Goal: Task Accomplishment & Management: Manage account settings

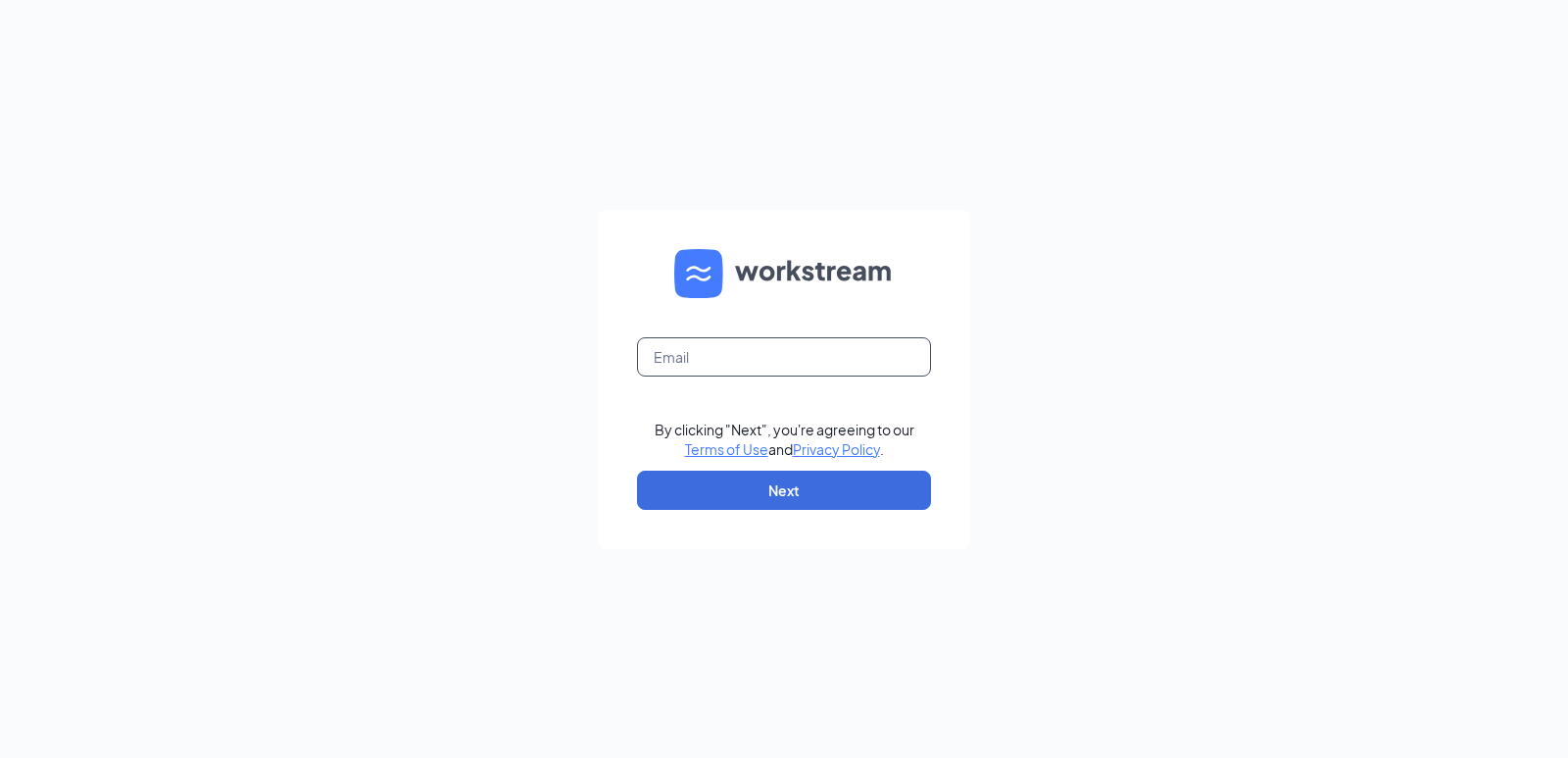
click at [724, 358] on input "text" at bounding box center [784, 356] width 294 height 39
type input "[EMAIL_ADDRESS][DOMAIN_NAME]"
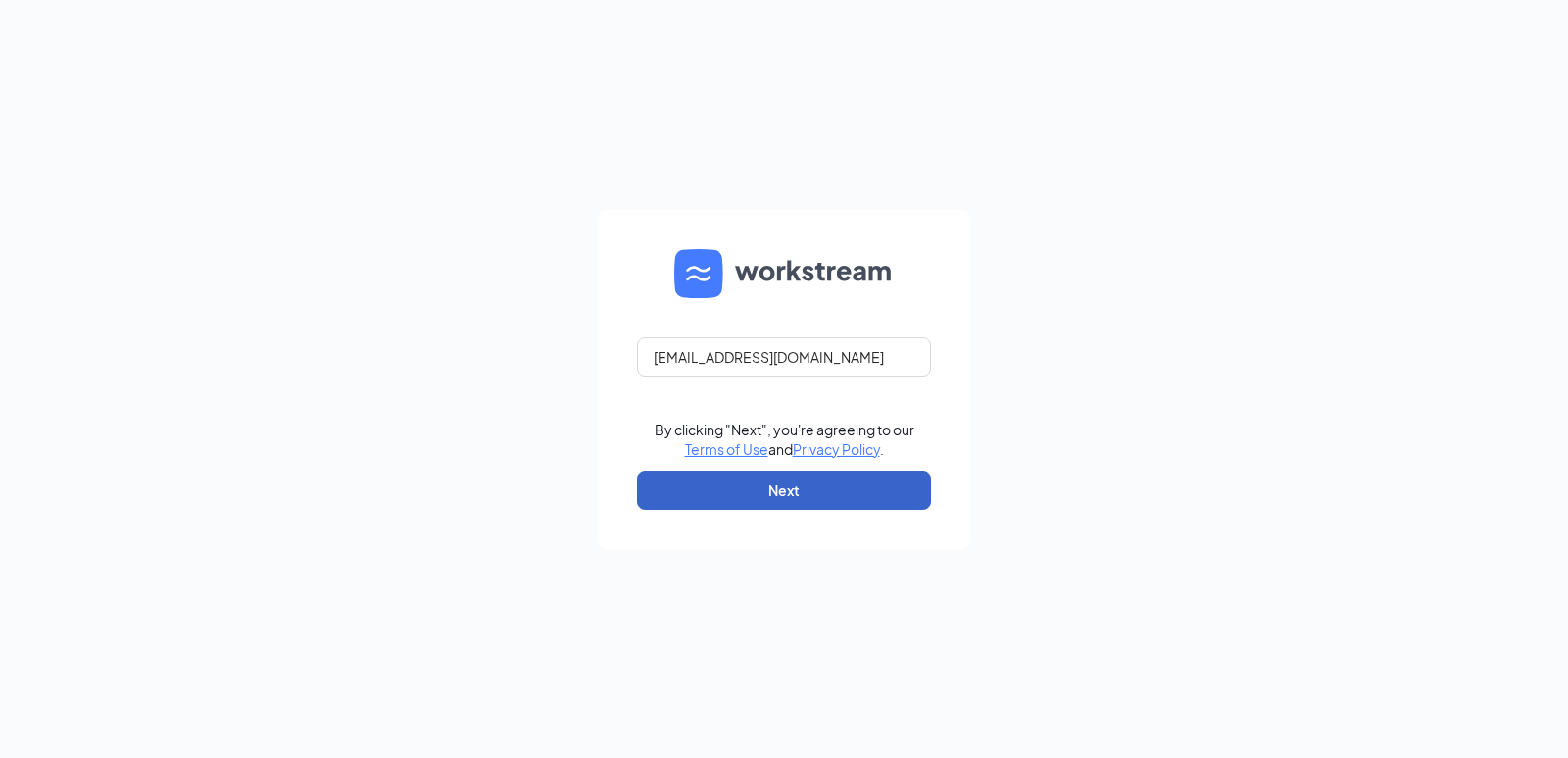
click at [789, 499] on button "Next" at bounding box center [784, 489] width 294 height 39
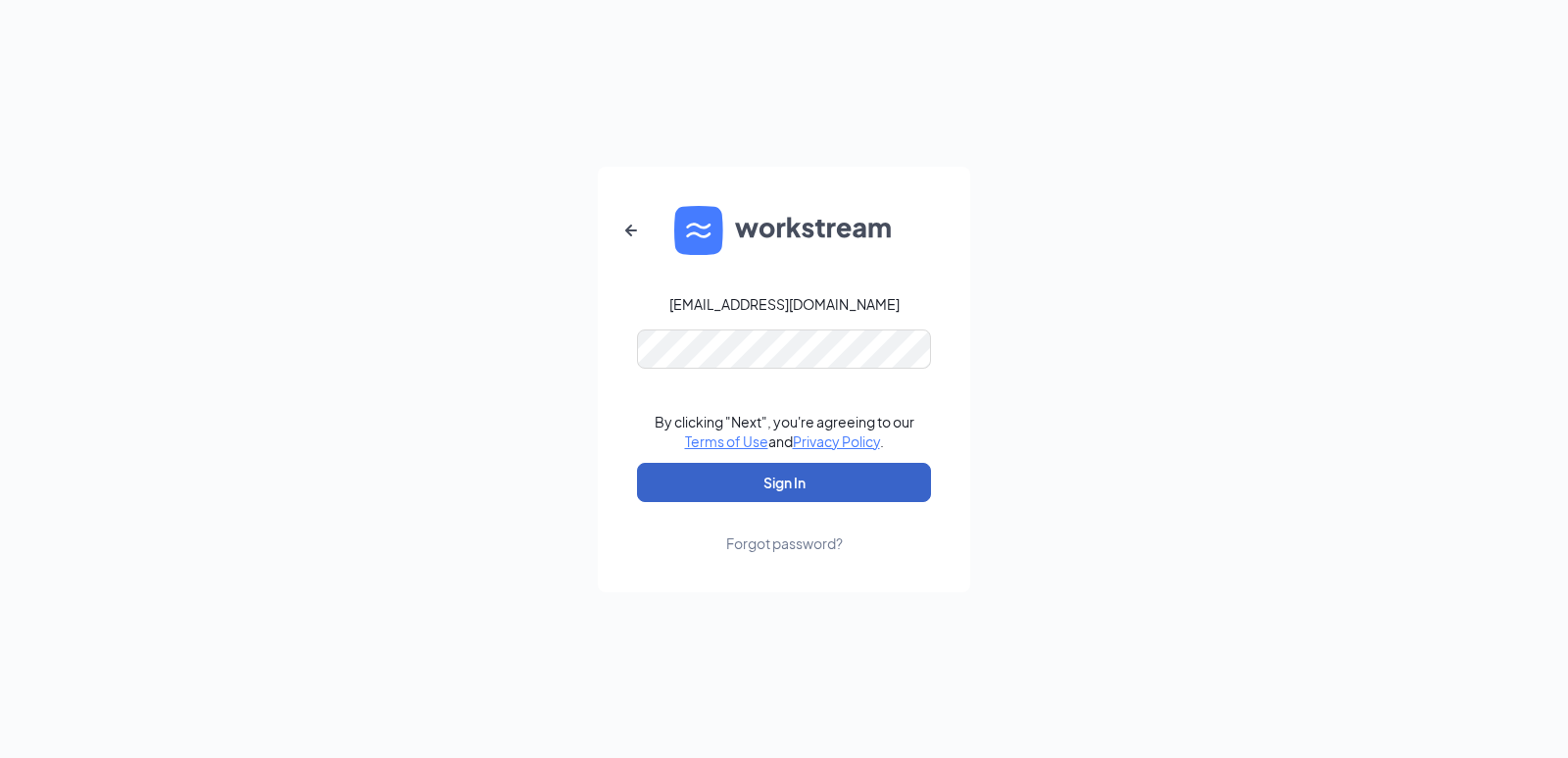
click at [807, 491] on button "Sign In" at bounding box center [784, 481] width 294 height 39
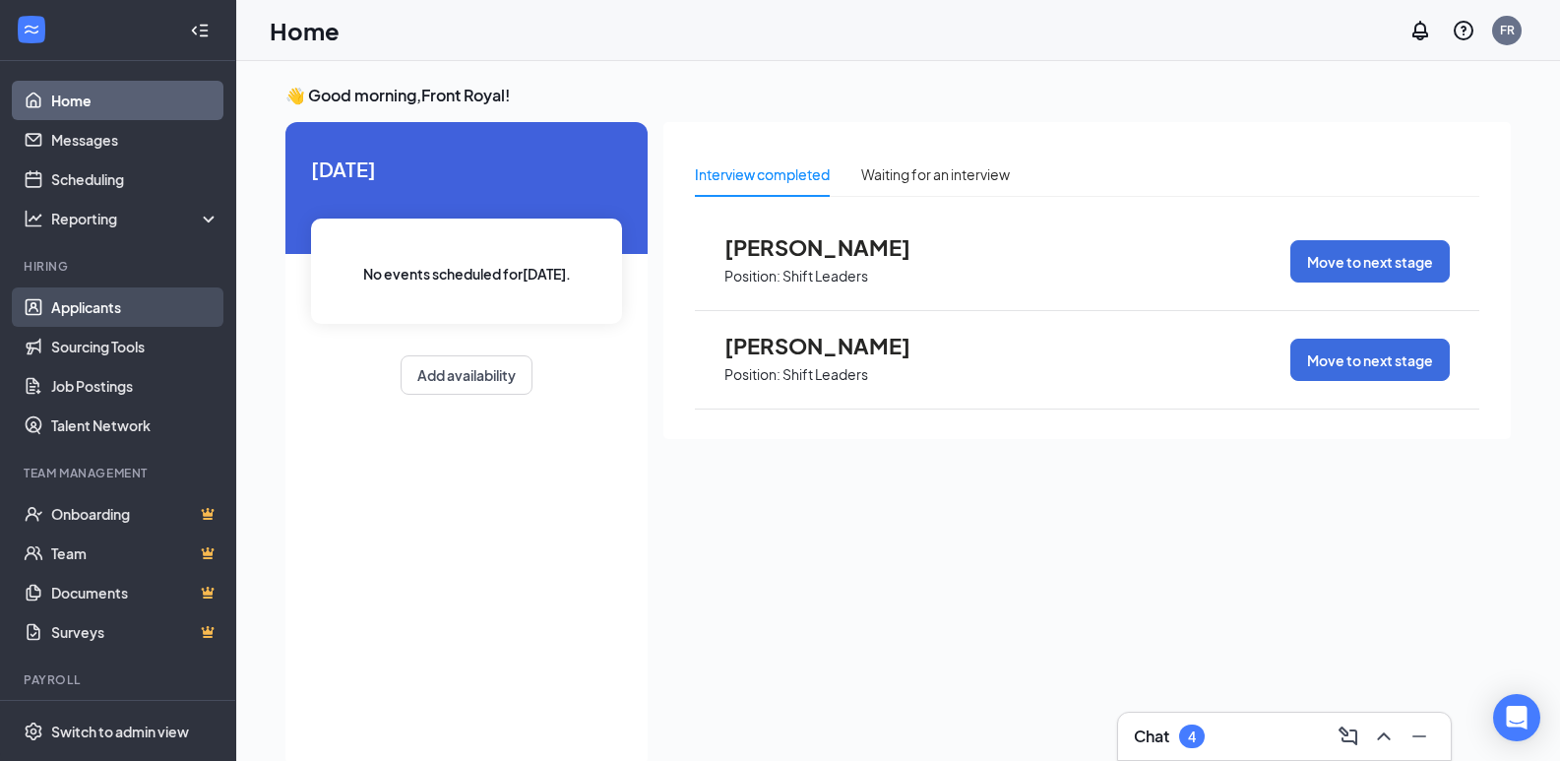
click at [116, 306] on link "Applicants" at bounding box center [135, 306] width 168 height 39
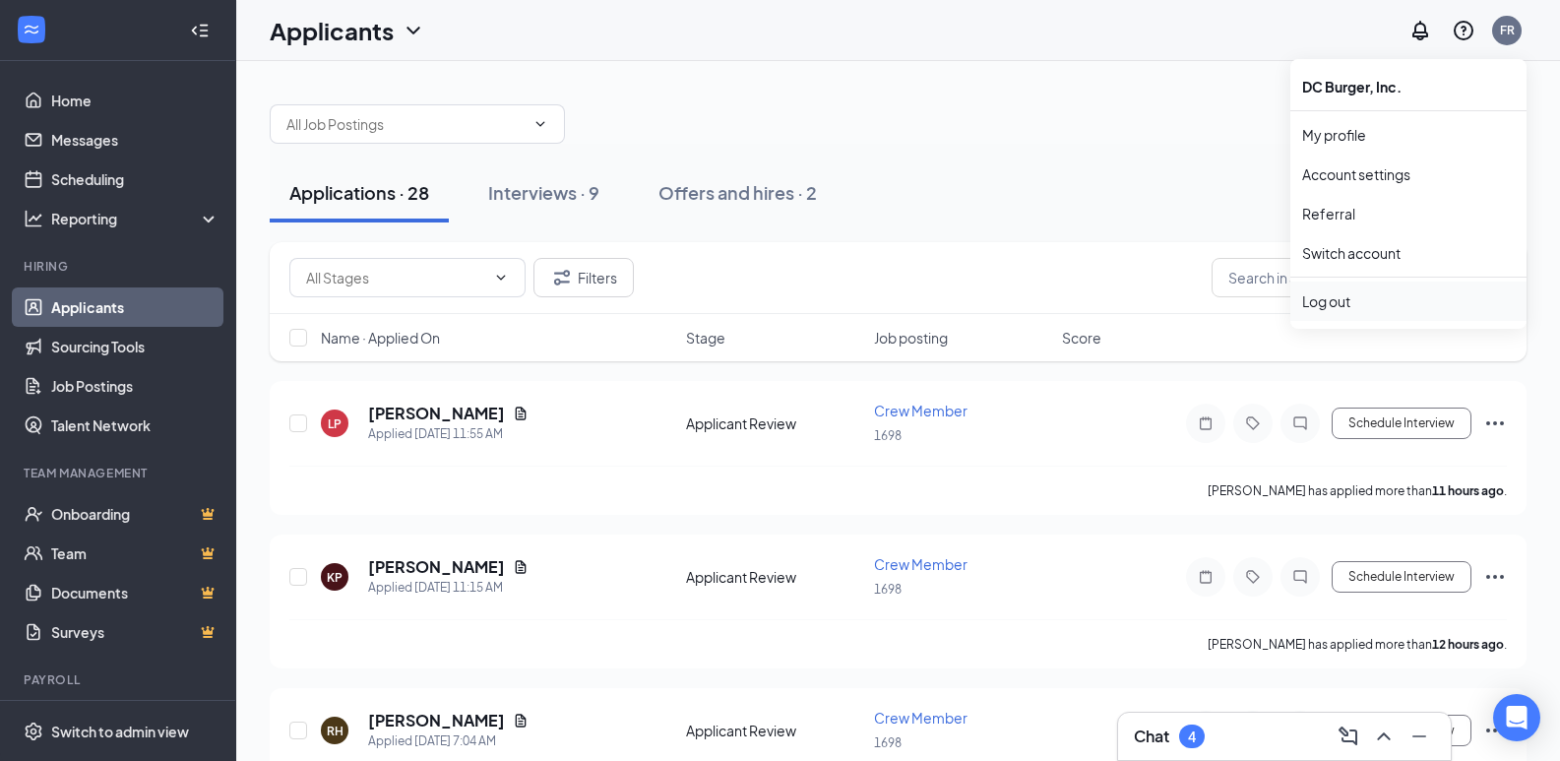
click at [1340, 299] on div "Log out" at bounding box center [1408, 301] width 213 height 20
